Goal: Information Seeking & Learning: Learn about a topic

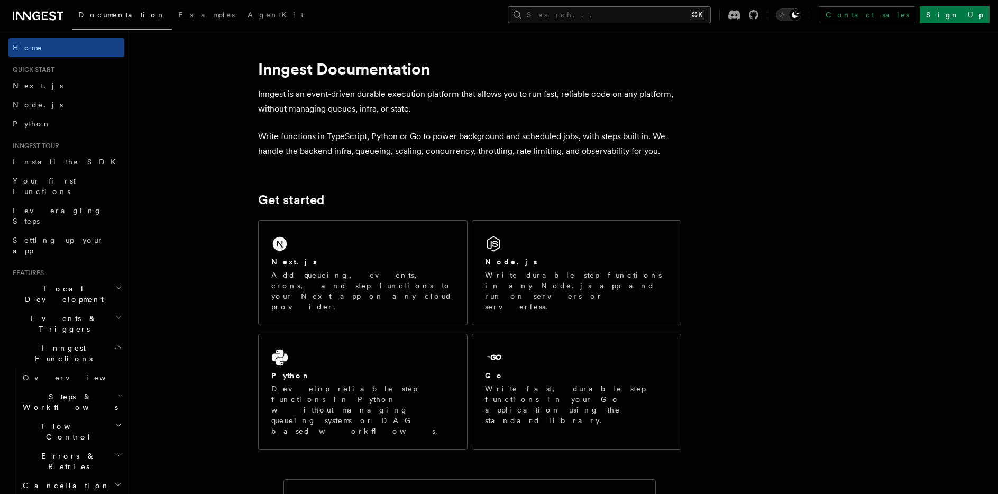
click at [644, 19] on button "Search... ⌘K" at bounding box center [609, 14] width 203 height 17
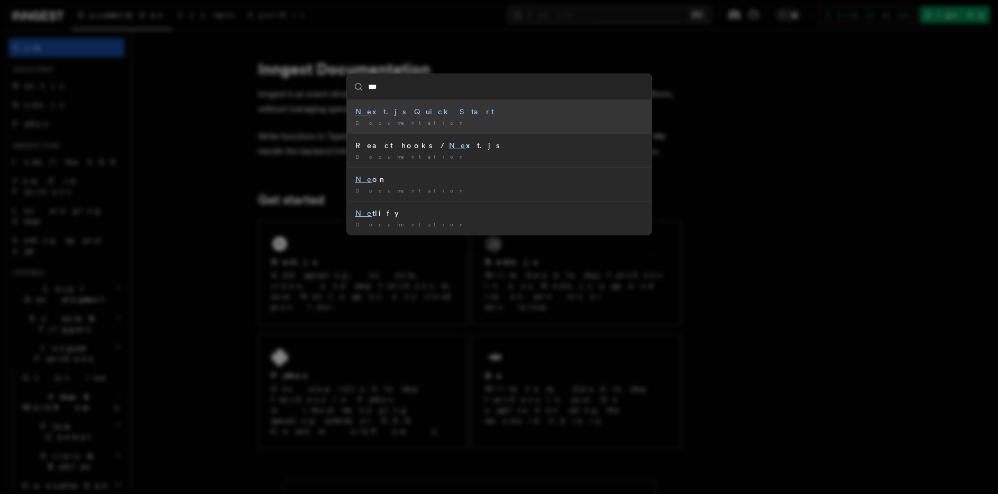
type input "****"
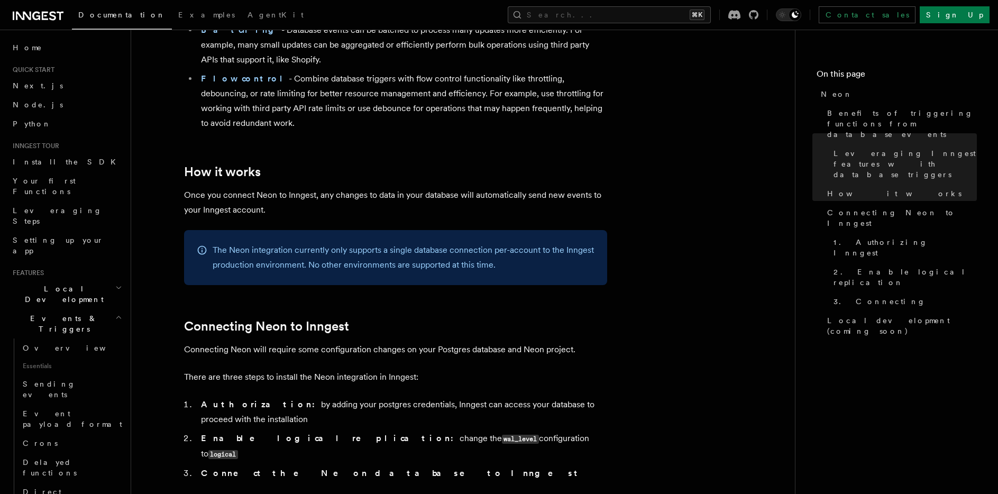
scroll to position [354, 0]
click at [475, 260] on p "The Neon integration currently only supports a single database connection per-a…" at bounding box center [404, 257] width 382 height 30
click at [512, 266] on p "The Neon integration currently only supports a single database connection per-a…" at bounding box center [404, 257] width 382 height 30
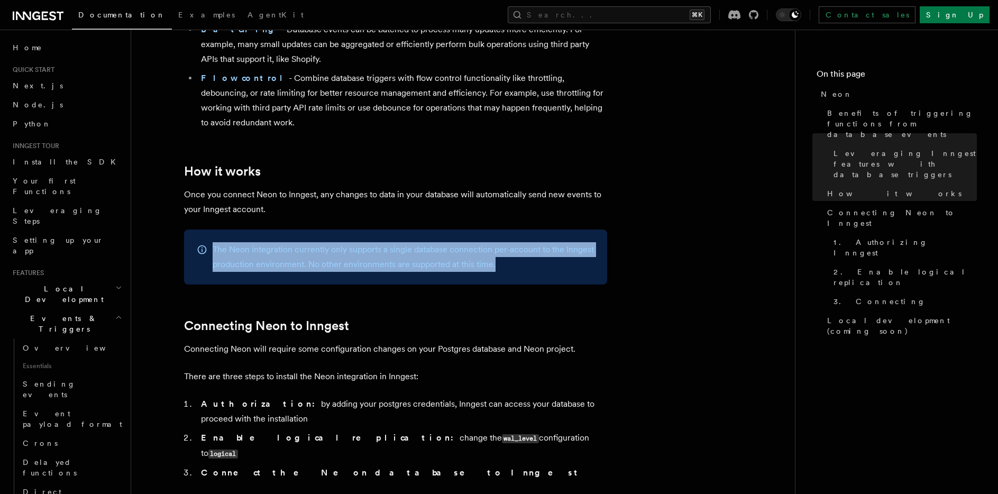
drag, startPoint x: 508, startPoint y: 267, endPoint x: 202, endPoint y: 249, distance: 306.8
click at [202, 249] on div "The Neon integration currently only supports a single database connection per-a…" at bounding box center [395, 257] width 423 height 55
